Goal: Find specific page/section: Find specific page/section

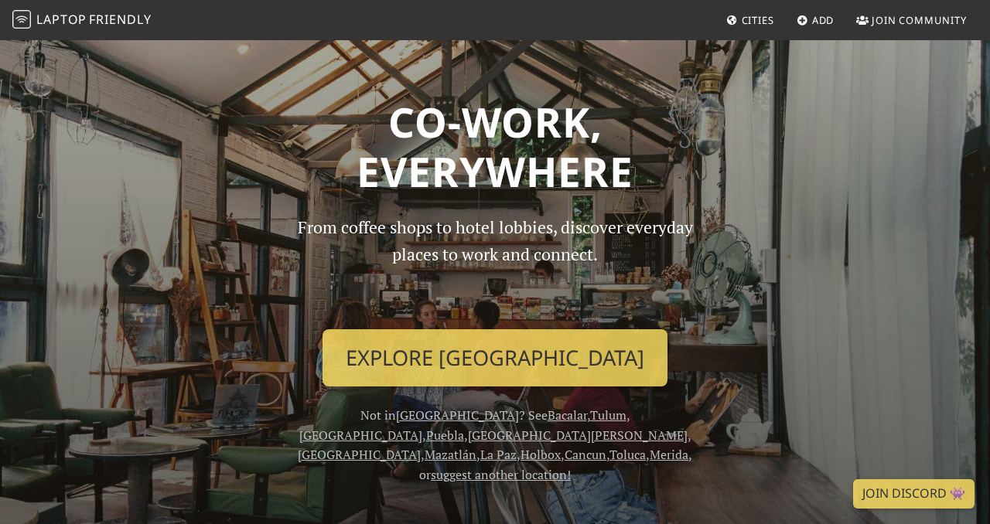
click at [752, 10] on link "Cities" at bounding box center [750, 20] width 60 height 28
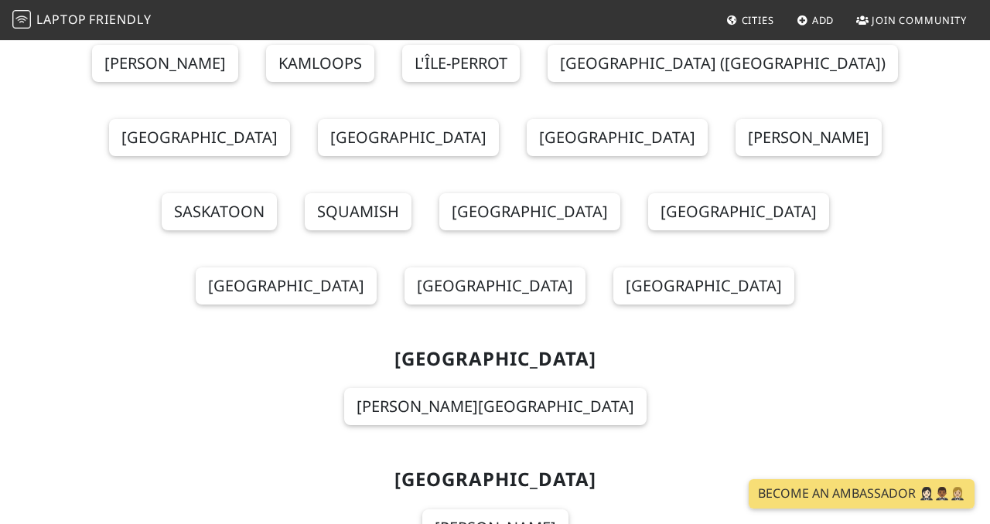
scroll to position [3126, 0]
